Goal: Information Seeking & Learning: Understand process/instructions

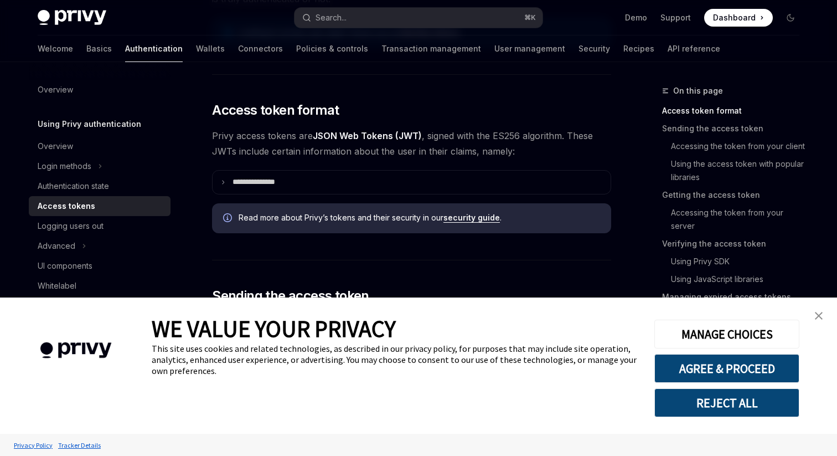
scroll to position [230, 0]
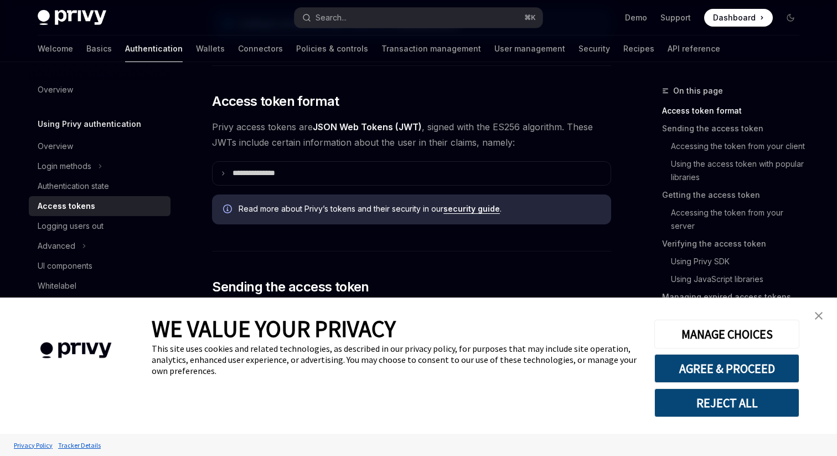
click at [818, 314] on img "close banner" at bounding box center [819, 316] width 8 height 8
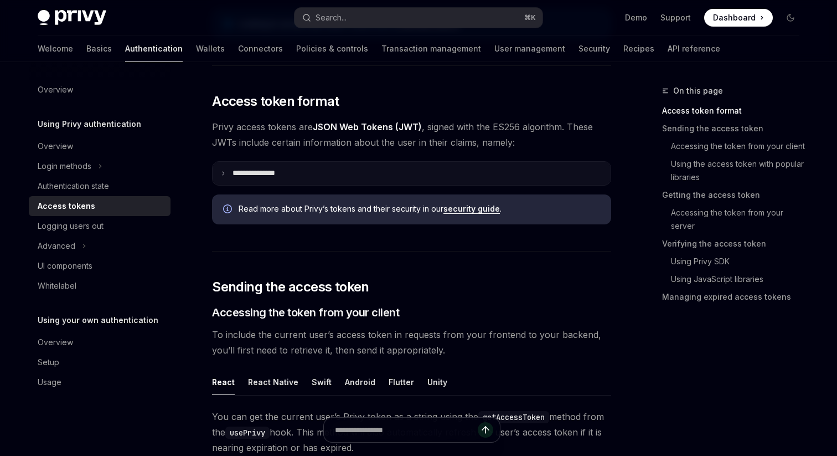
click at [293, 174] on summary "**********" at bounding box center [412, 173] width 398 height 23
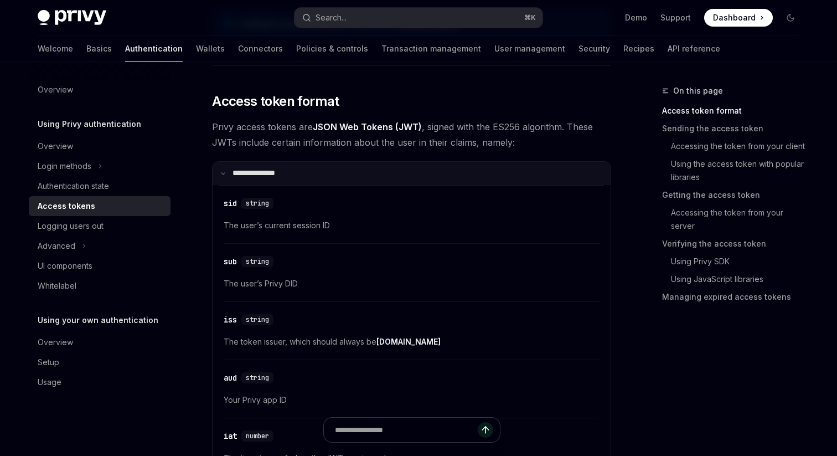
click at [293, 174] on summary "**********" at bounding box center [412, 173] width 398 height 23
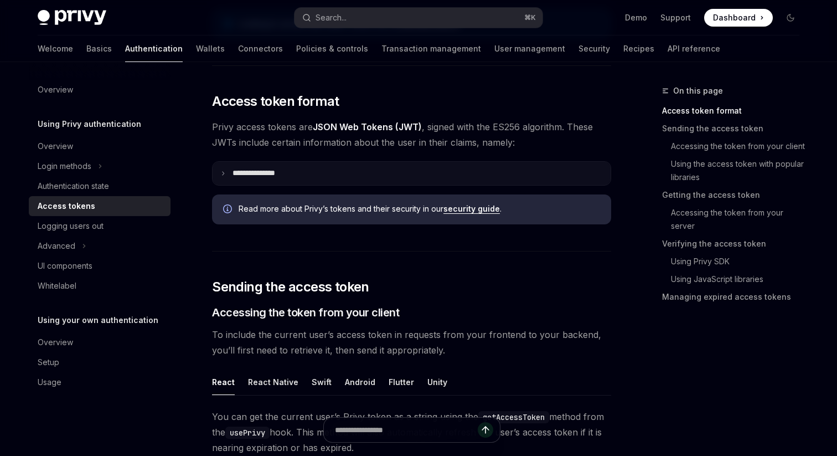
click at [293, 174] on summary "**********" at bounding box center [412, 173] width 398 height 23
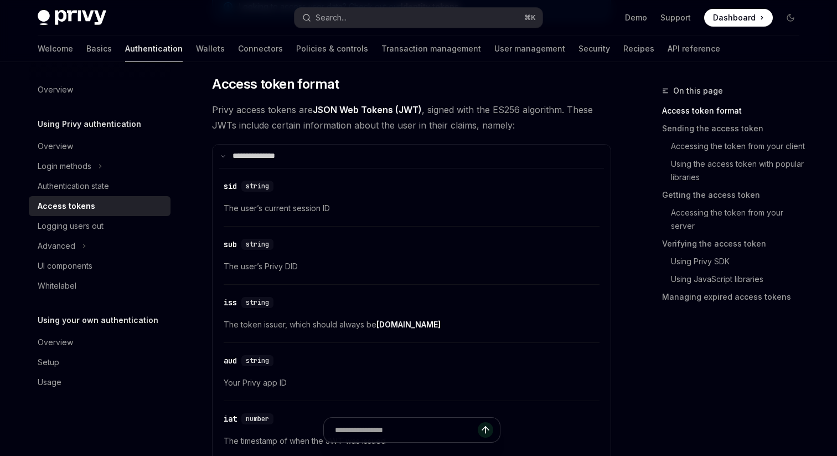
scroll to position [249, 0]
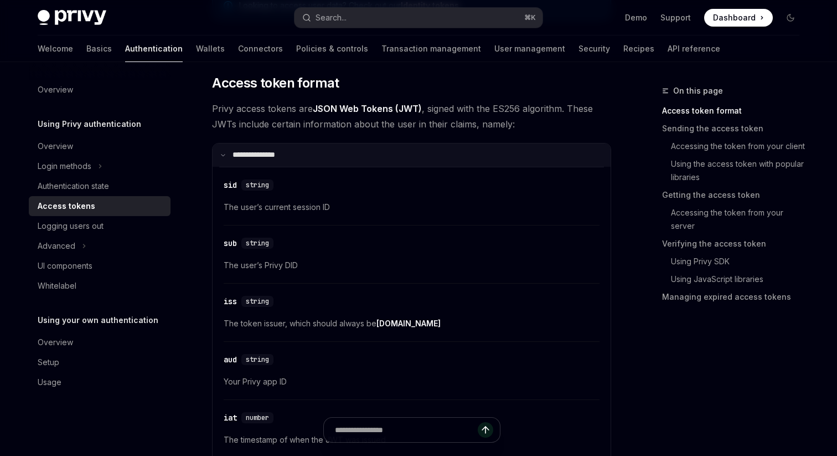
click at [271, 147] on summary "**********" at bounding box center [412, 154] width 398 height 23
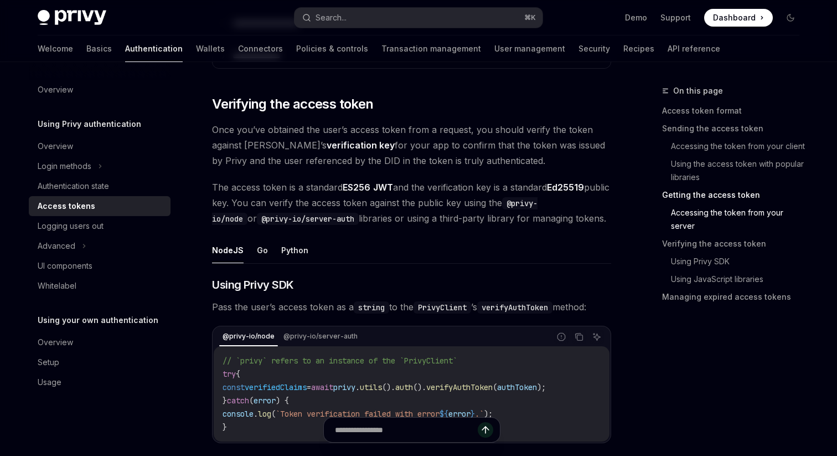
scroll to position [1571, 0]
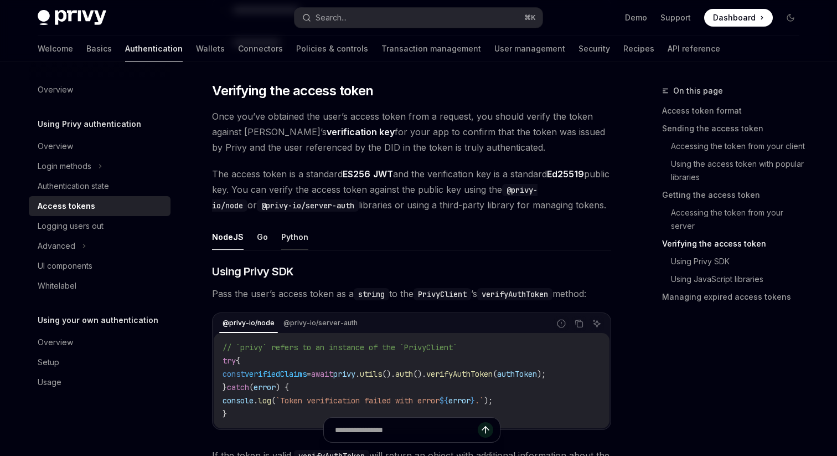
click at [294, 235] on button "Python" at bounding box center [294, 237] width 27 height 26
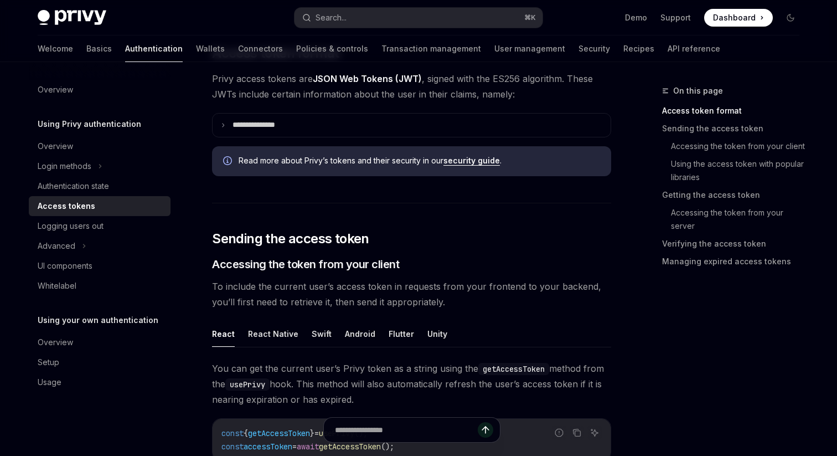
scroll to position [351, 0]
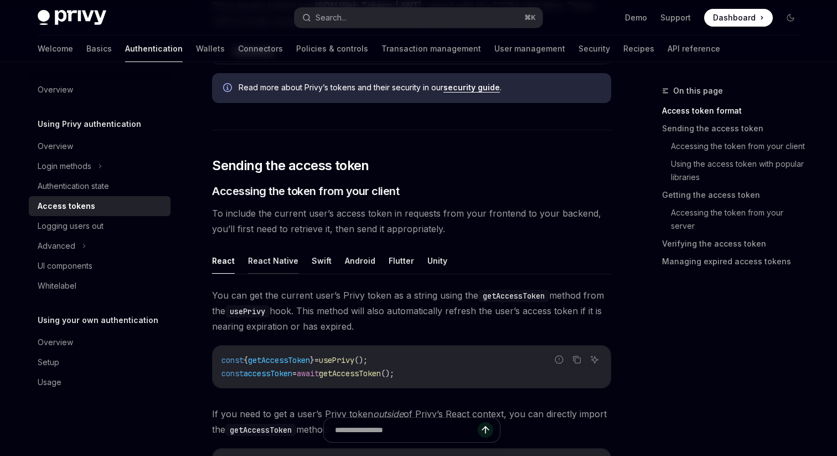
click at [278, 258] on button "React Native" at bounding box center [273, 260] width 50 height 26
type textarea "*"
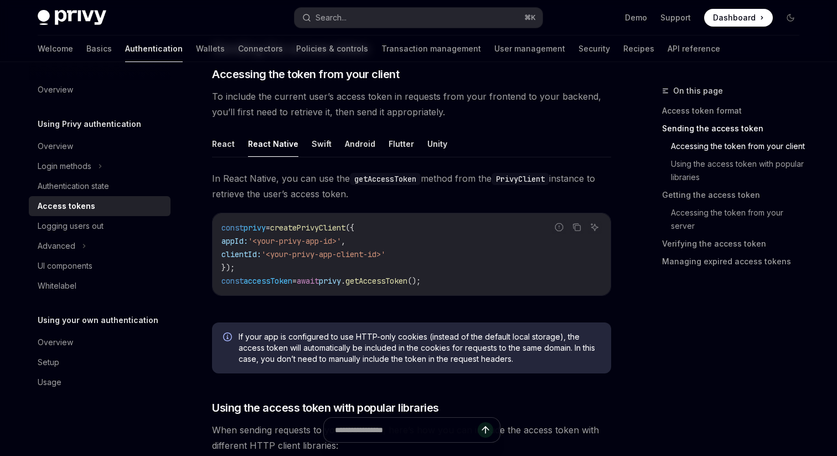
scroll to position [475, 0]
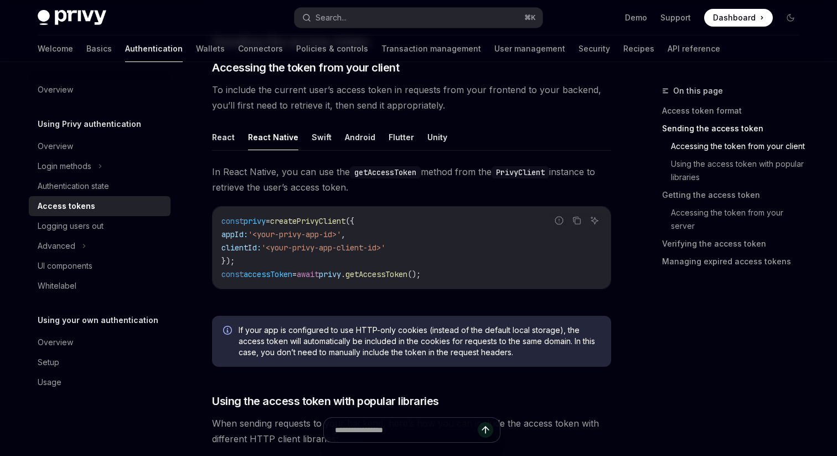
drag, startPoint x: 264, startPoint y: 189, endPoint x: 374, endPoint y: 189, distance: 109.6
click at [374, 189] on span "In React Native, you can use the getAccessToken method from the PrivyClient ins…" at bounding box center [411, 179] width 399 height 31
click at [374, 172] on code "getAccessToken" at bounding box center [385, 172] width 71 height 12
click at [412, 181] on span "In React Native, you can use the getAccessToken method from the PrivyClient ins…" at bounding box center [411, 179] width 399 height 31
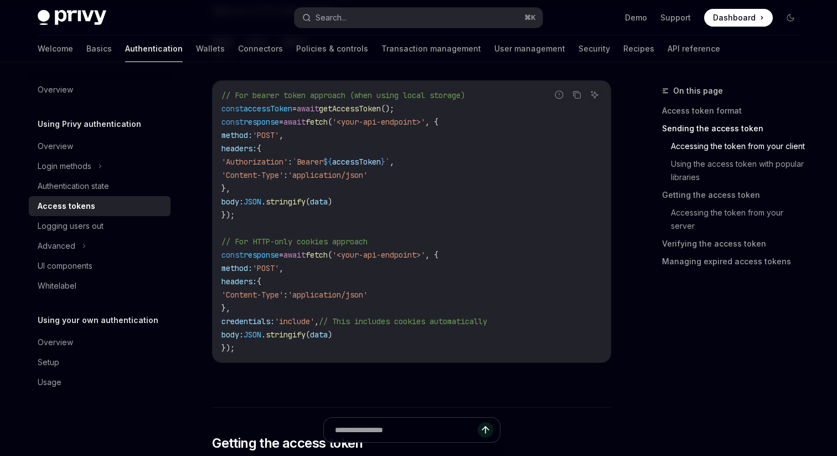
scroll to position [903, 0]
drag, startPoint x: 361, startPoint y: 253, endPoint x: 449, endPoint y: 252, distance: 88.0
click at [425, 252] on span "'<your-api-endpoint>'" at bounding box center [378, 254] width 93 height 10
click at [480, 252] on code "// For bearer token approach (when using local storage) const accessToken = awa…" at bounding box center [411, 221] width 380 height 266
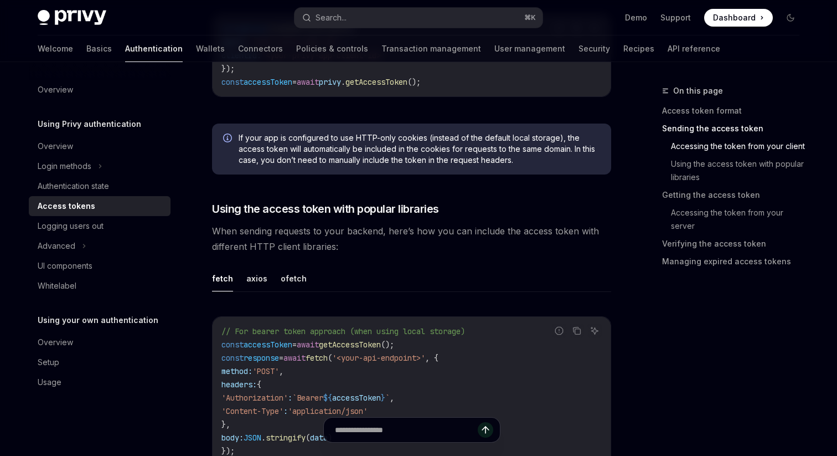
scroll to position [660, 0]
